Goal: Information Seeking & Learning: Learn about a topic

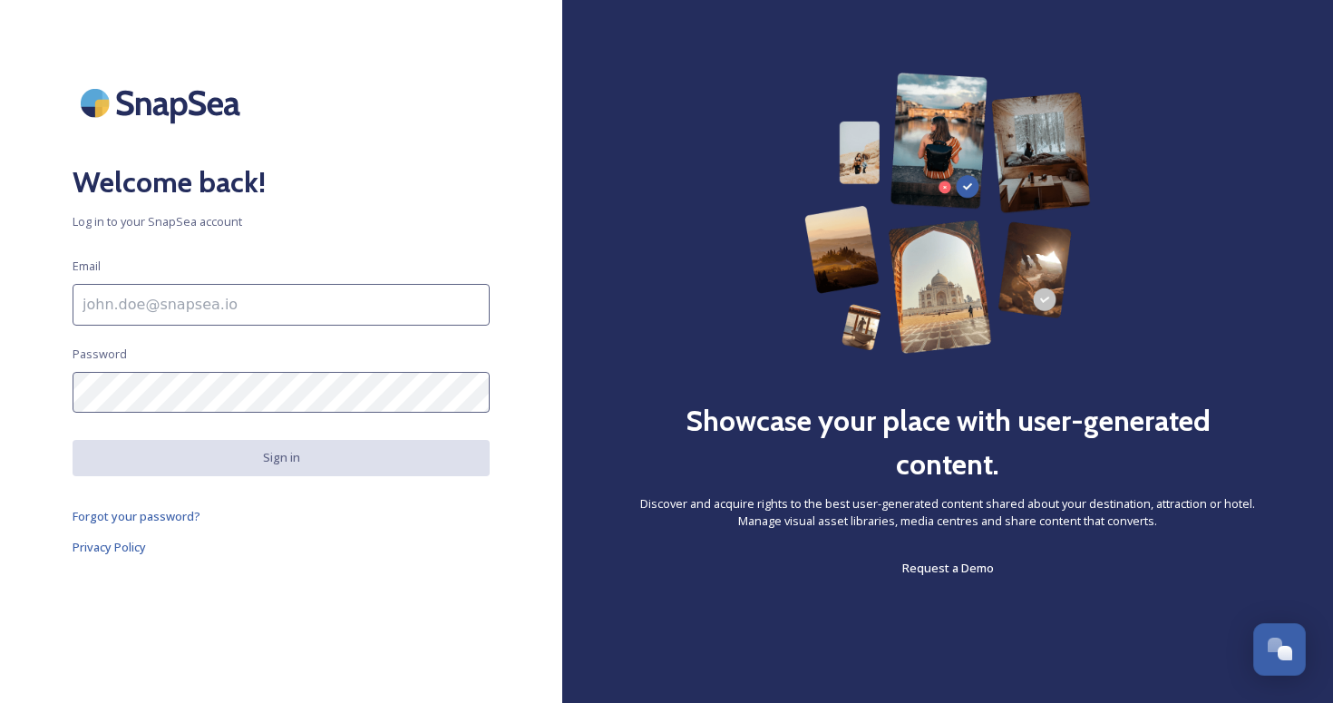
click at [110, 301] on input at bounding box center [281, 305] width 417 height 42
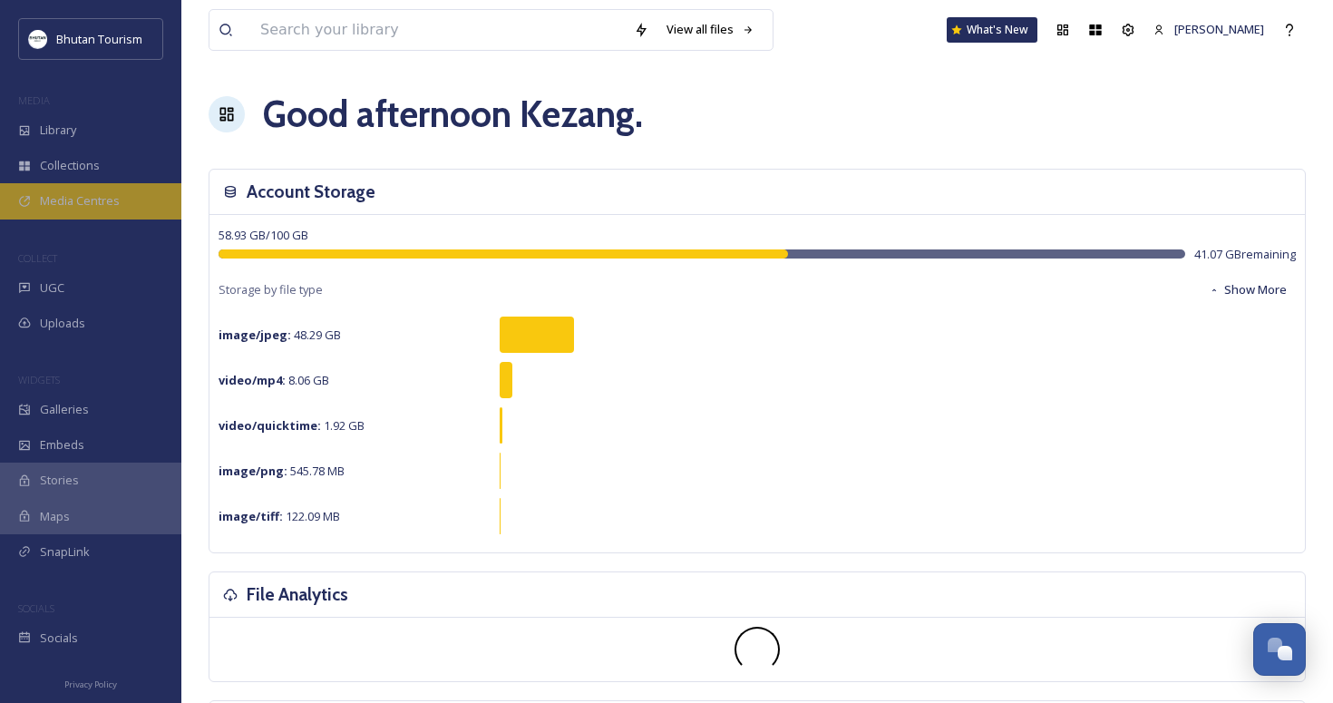
click at [60, 194] on span "Media Centres" at bounding box center [80, 200] width 80 height 17
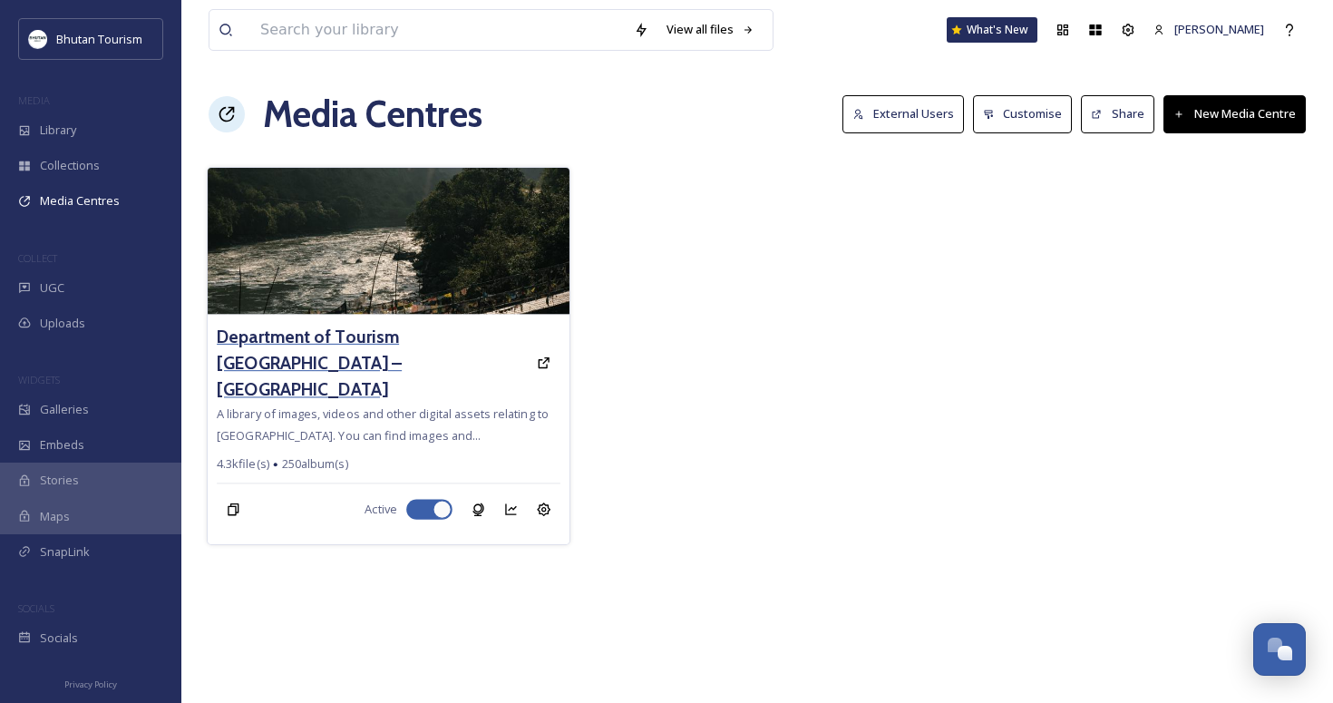
click at [329, 333] on h3 "Department of Tourism [GEOGRAPHIC_DATA] – [GEOGRAPHIC_DATA]" at bounding box center [372, 363] width 310 height 79
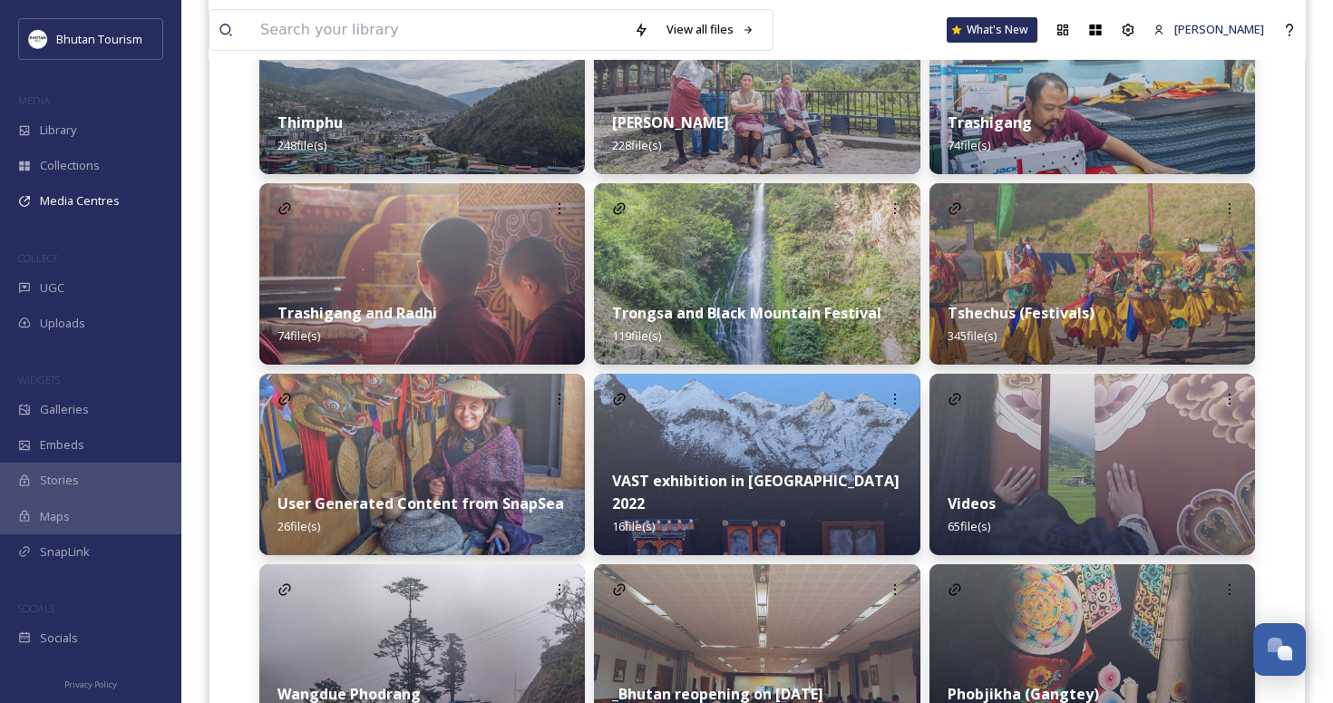
scroll to position [2442, 0]
click at [991, 312] on strong "Tshechus (Festivals)" at bounding box center [1020, 314] width 147 height 20
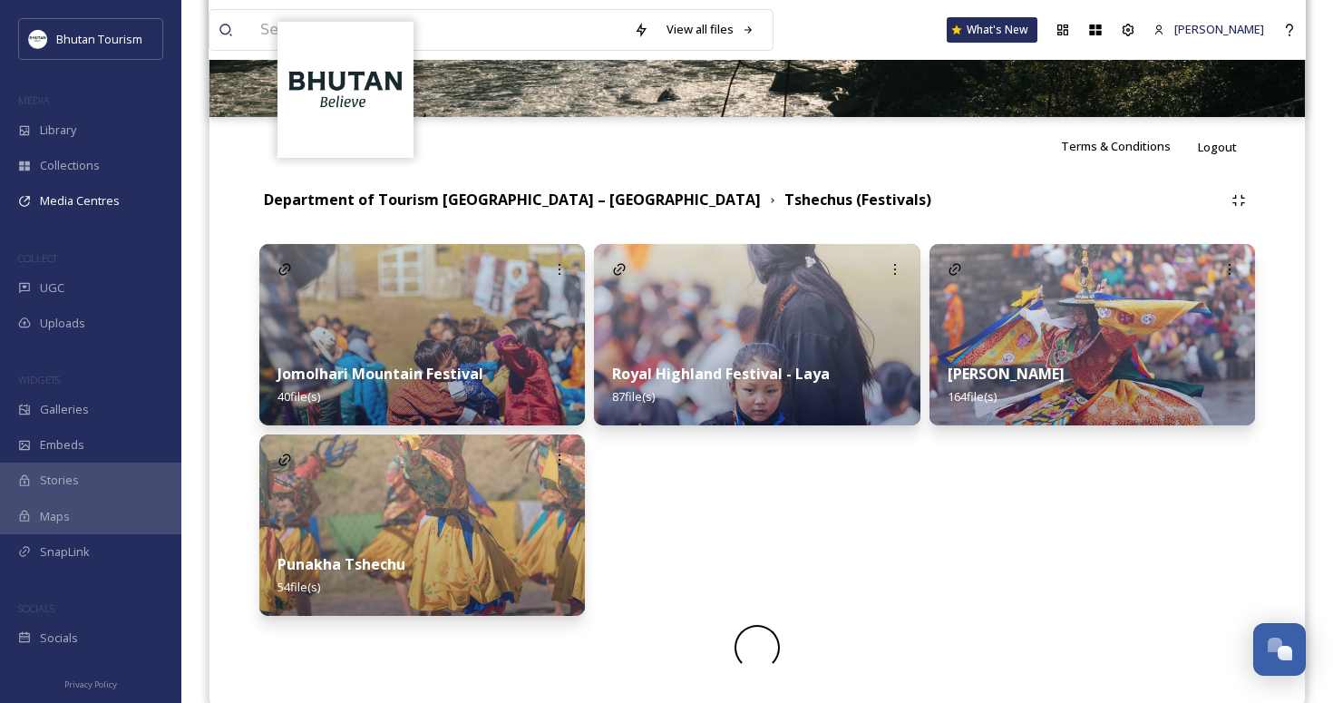
scroll to position [288, 0]
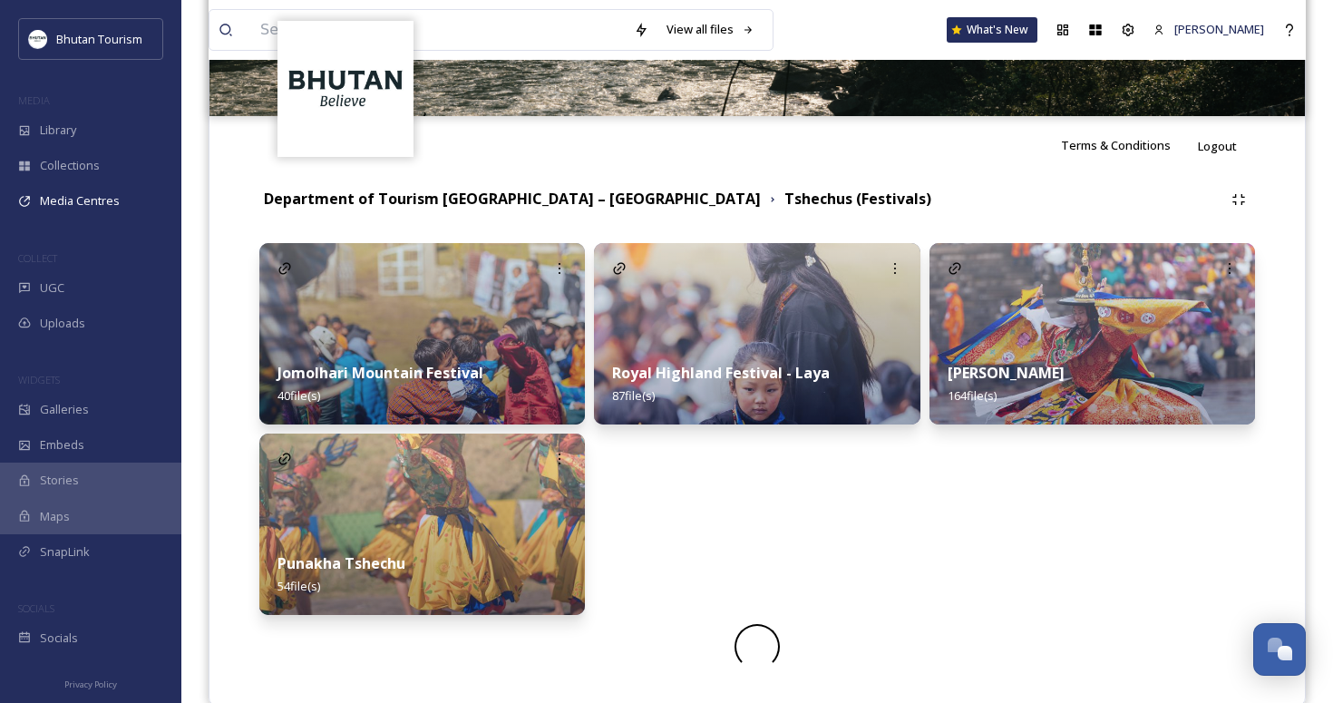
click at [711, 336] on img at bounding box center [756, 333] width 325 height 181
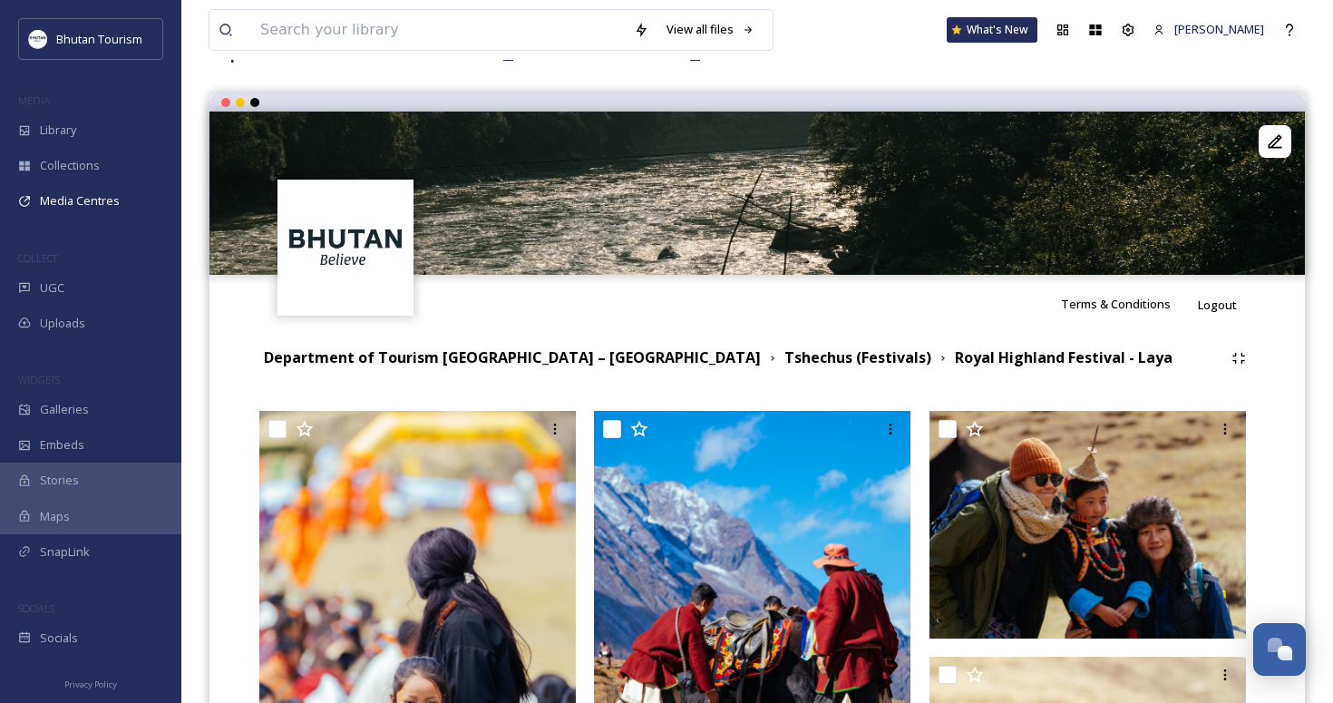
scroll to position [206, 0]
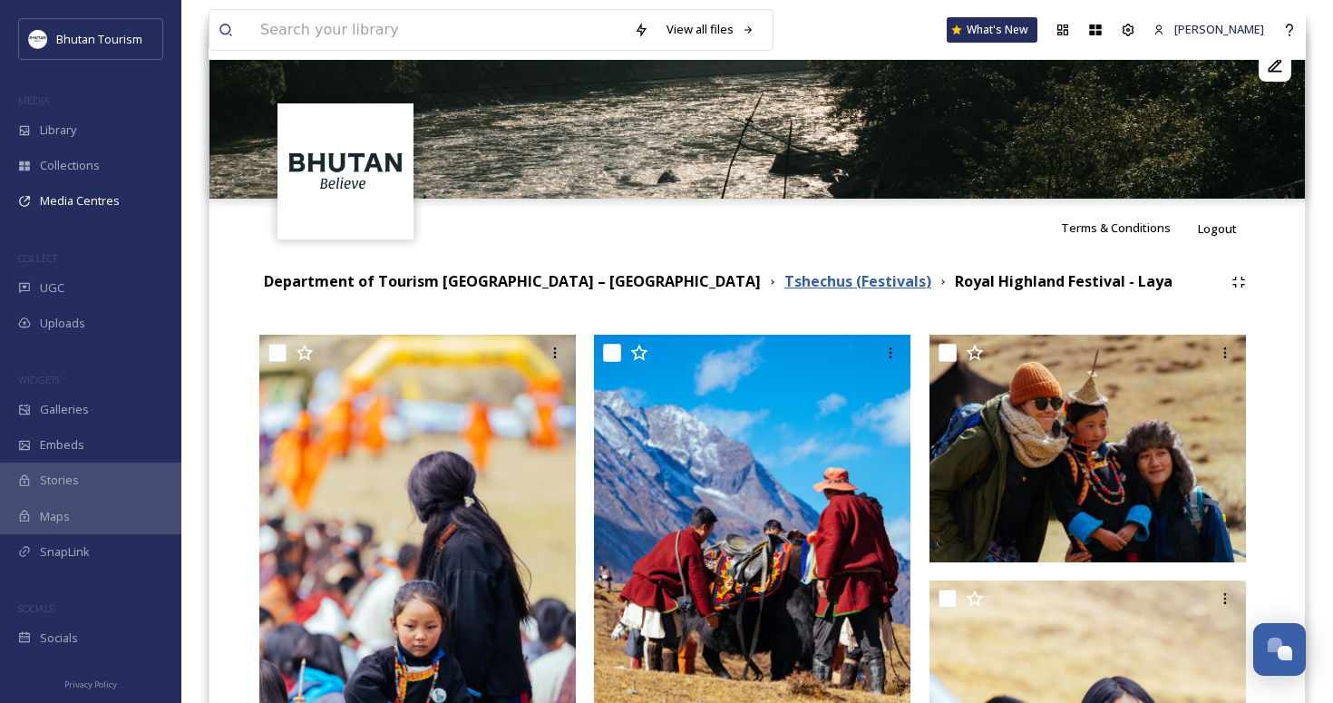
click at [784, 282] on strong "Tshechus (Festivals)" at bounding box center [857, 281] width 147 height 20
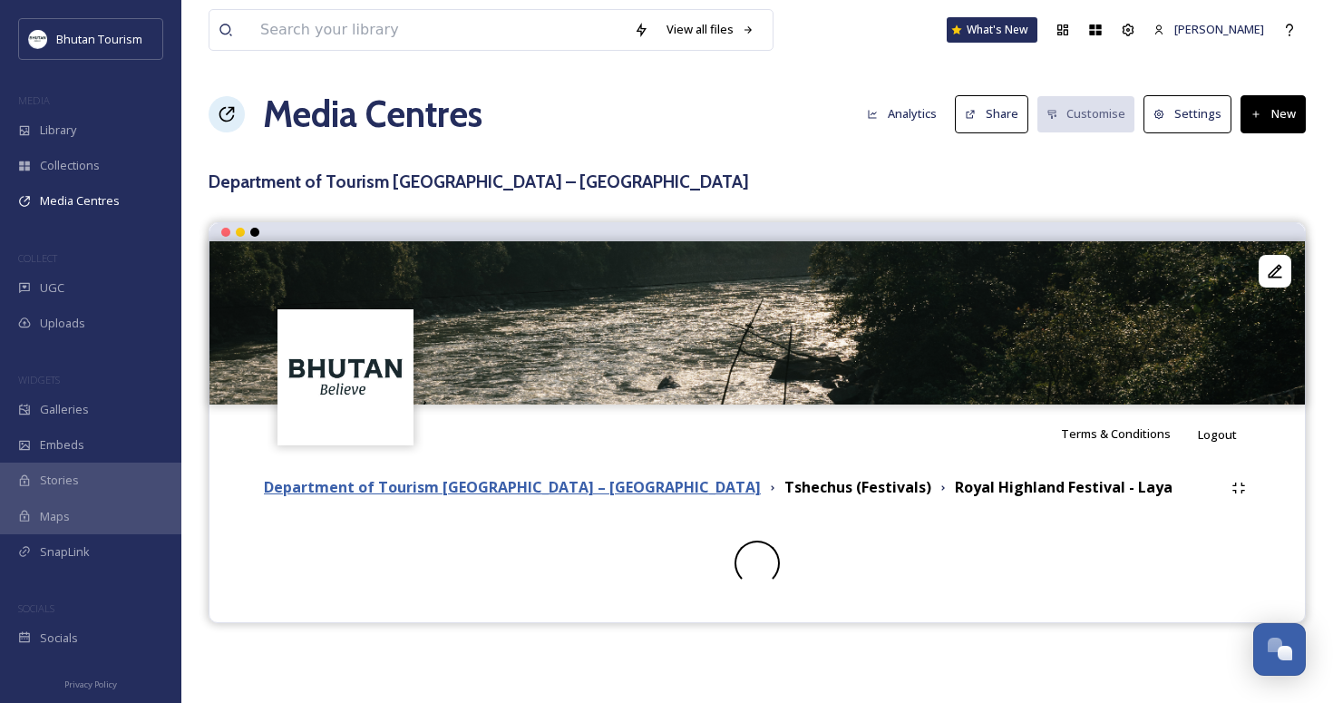
click at [514, 483] on strong "Department of Tourism [GEOGRAPHIC_DATA] – [GEOGRAPHIC_DATA]" at bounding box center [512, 487] width 497 height 20
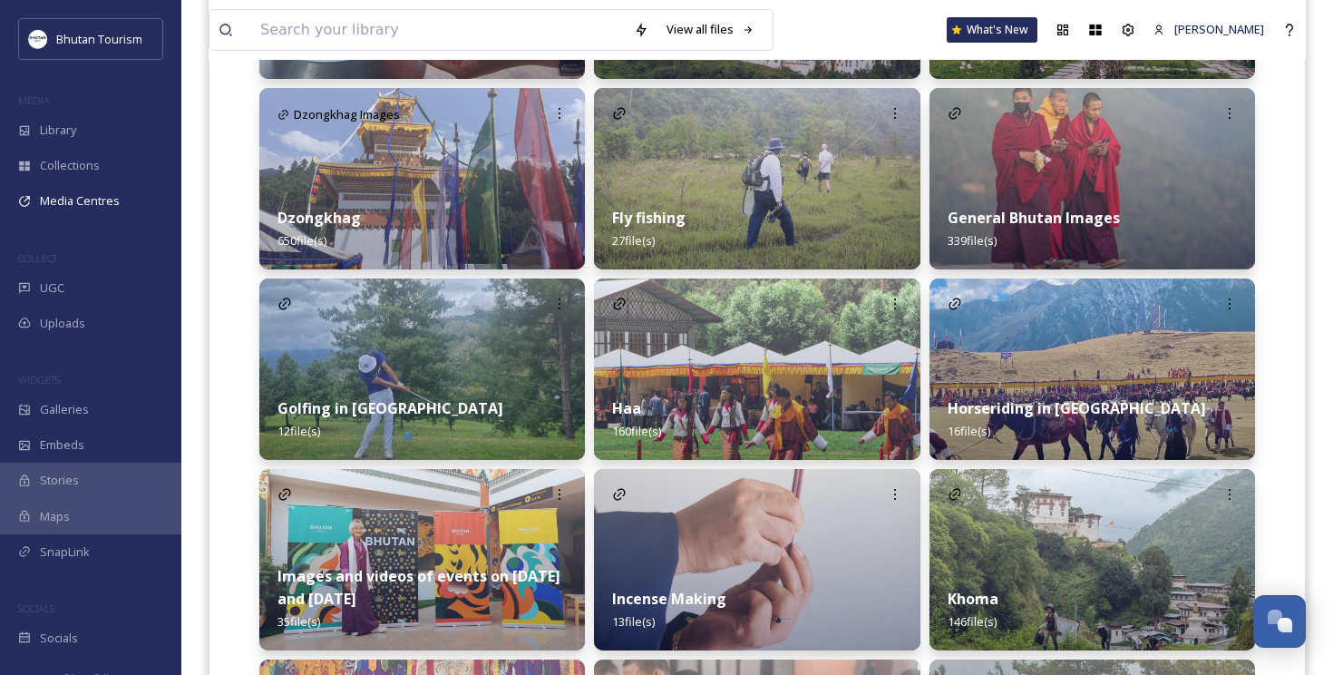
scroll to position [991, 0]
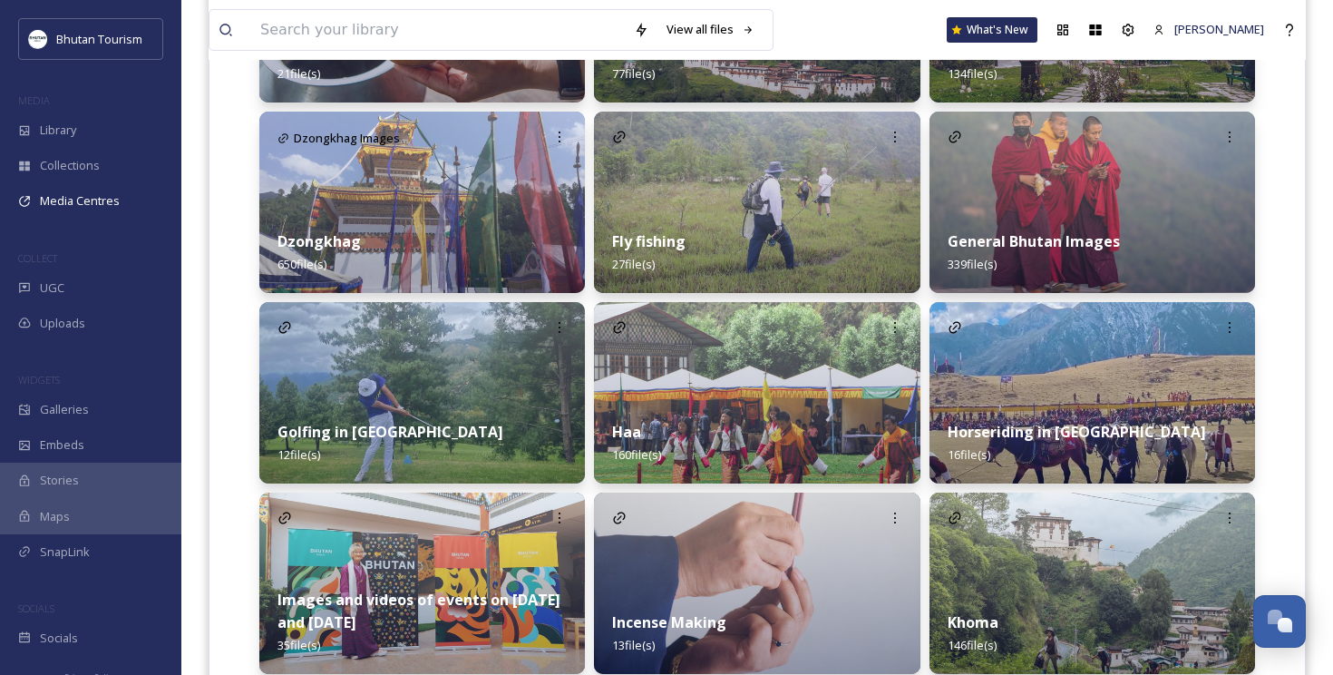
click at [1003, 432] on strong "Horseriding in [GEOGRAPHIC_DATA]" at bounding box center [1076, 432] width 258 height 20
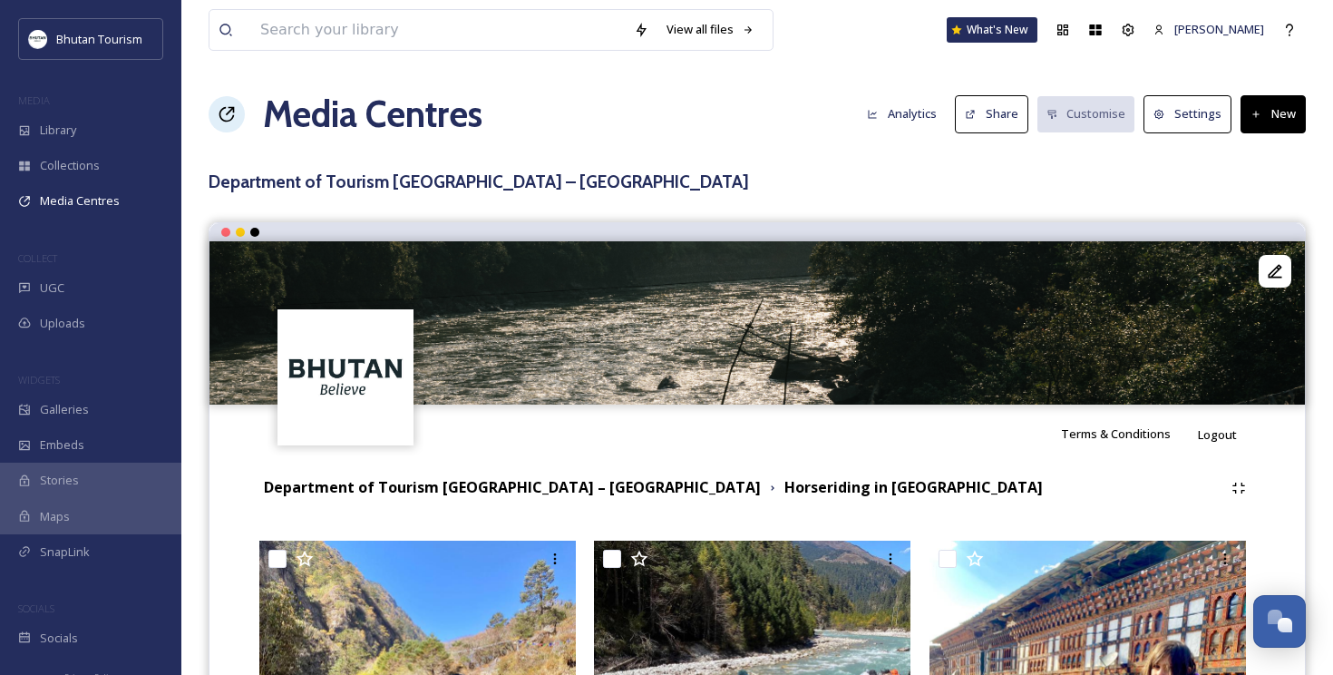
scroll to position [-5, 0]
click at [976, 109] on icon at bounding box center [971, 115] width 12 height 12
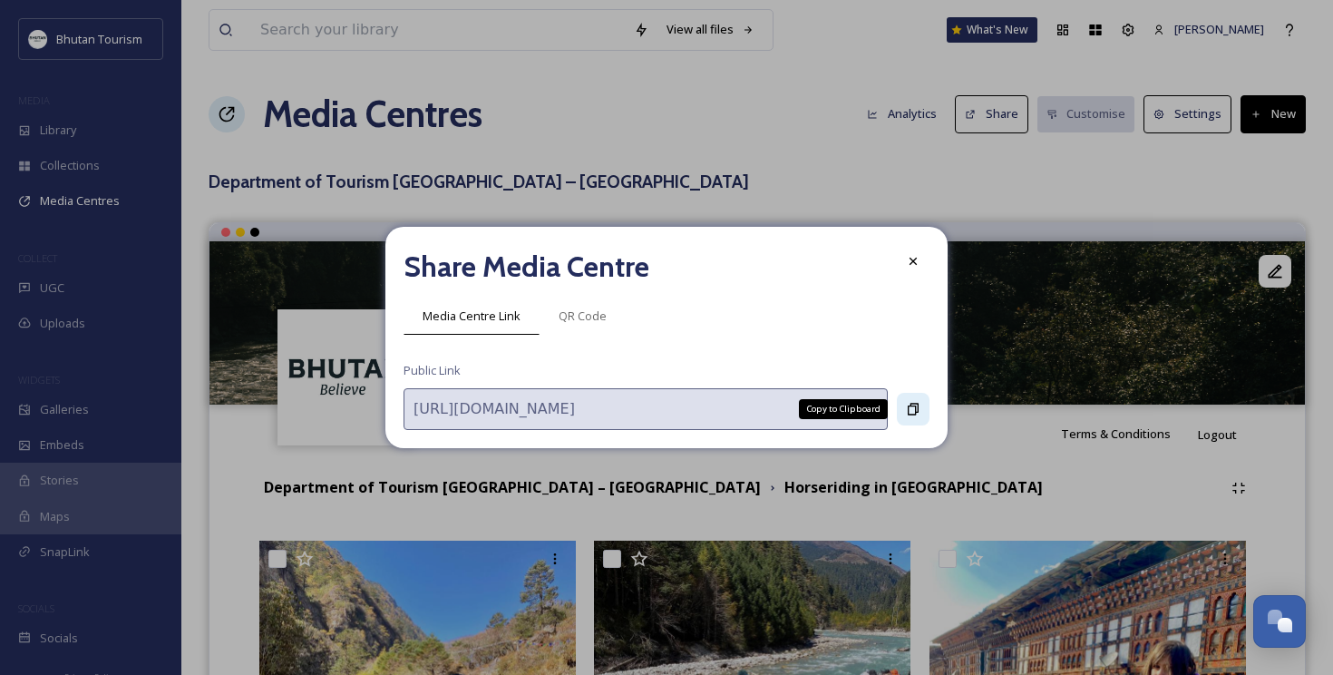
click at [912, 412] on icon at bounding box center [913, 409] width 15 height 15
click at [911, 261] on icon at bounding box center [913, 261] width 15 height 15
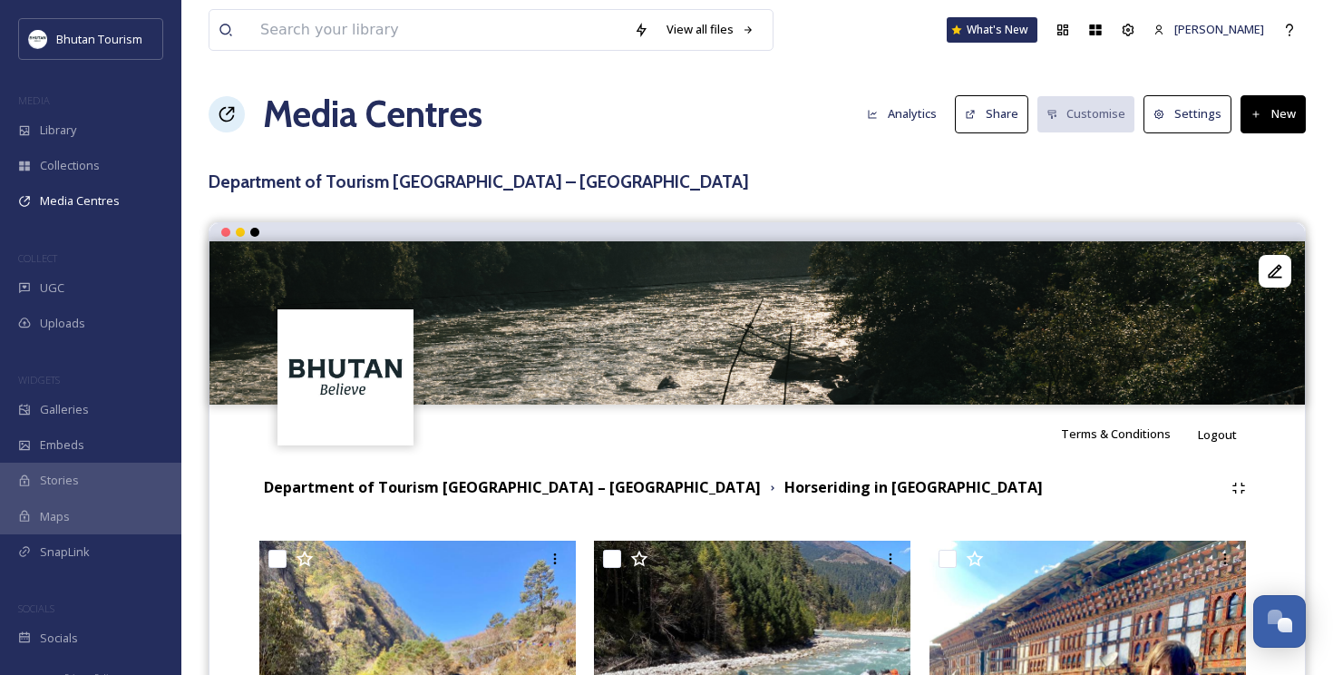
click at [321, 189] on h3 "Department of Tourism [GEOGRAPHIC_DATA] – [GEOGRAPHIC_DATA]" at bounding box center [757, 182] width 1097 height 26
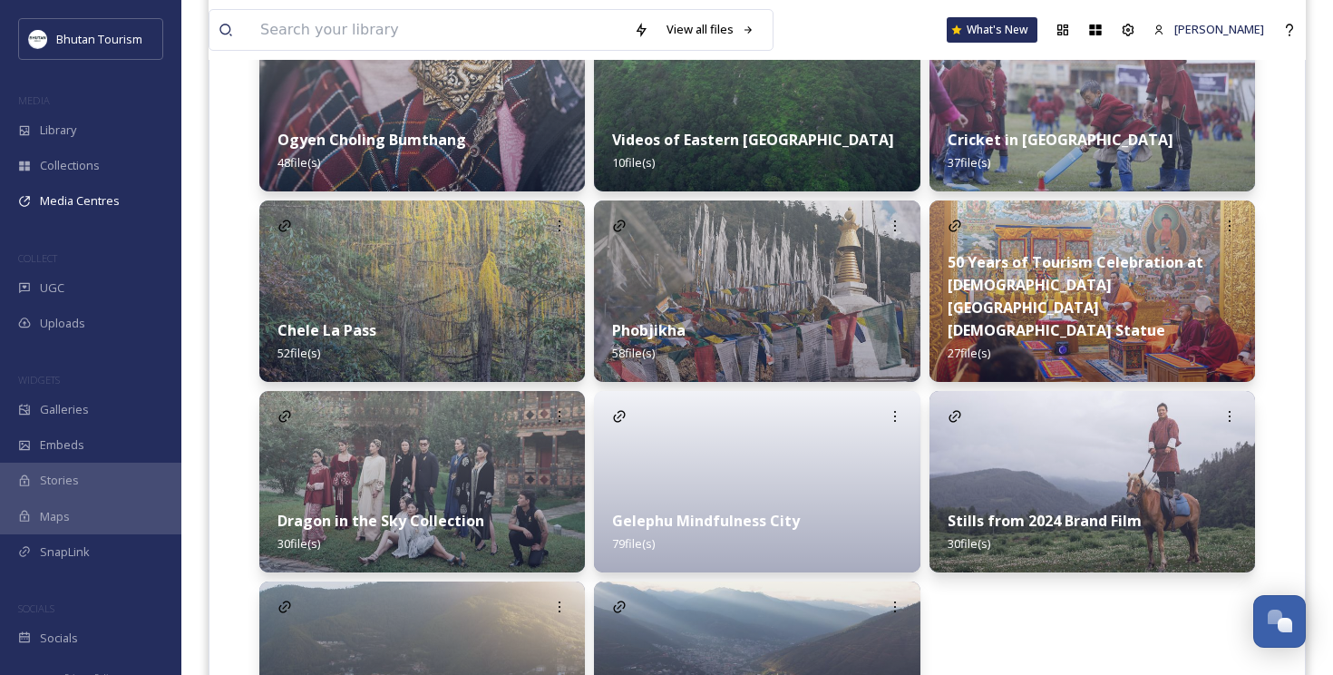
scroll to position [3174, 0]
